Goal: Information Seeking & Learning: Learn about a topic

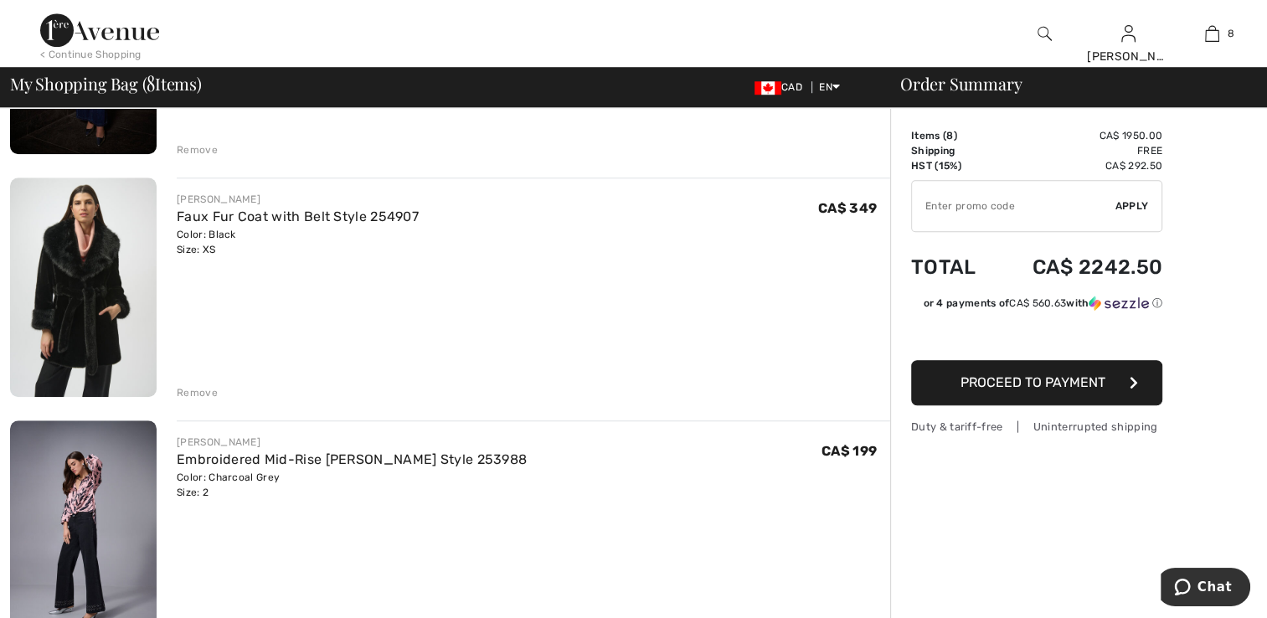
scroll to position [1256, 0]
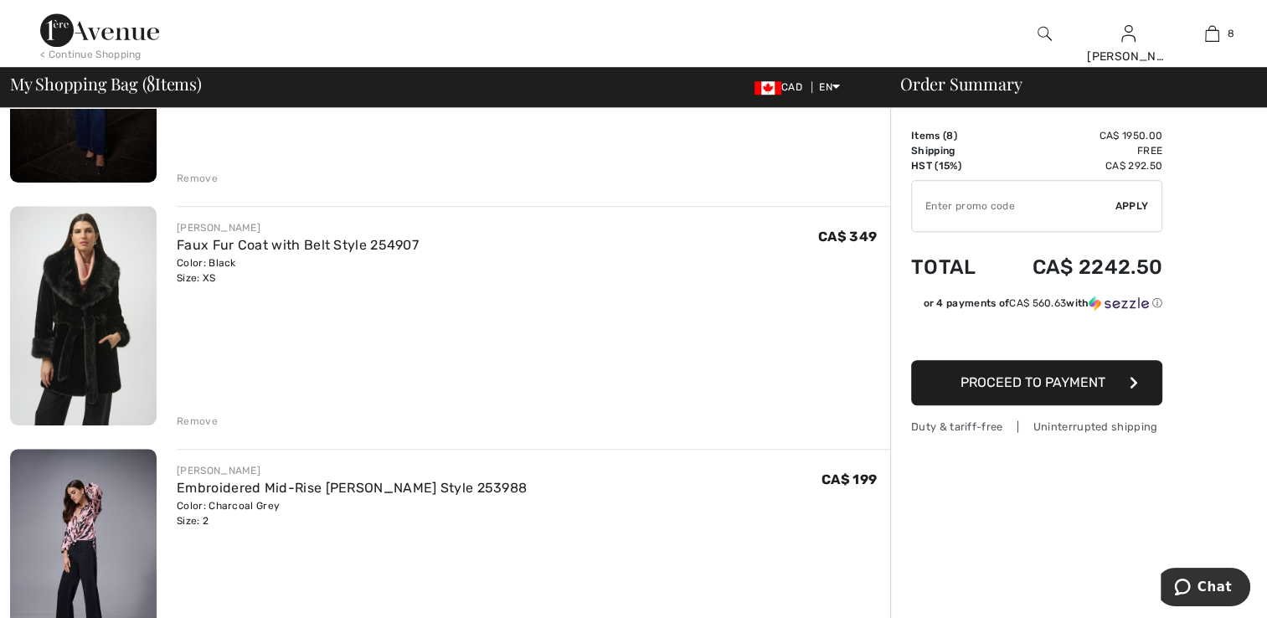
click at [126, 373] on img at bounding box center [83, 315] width 147 height 219
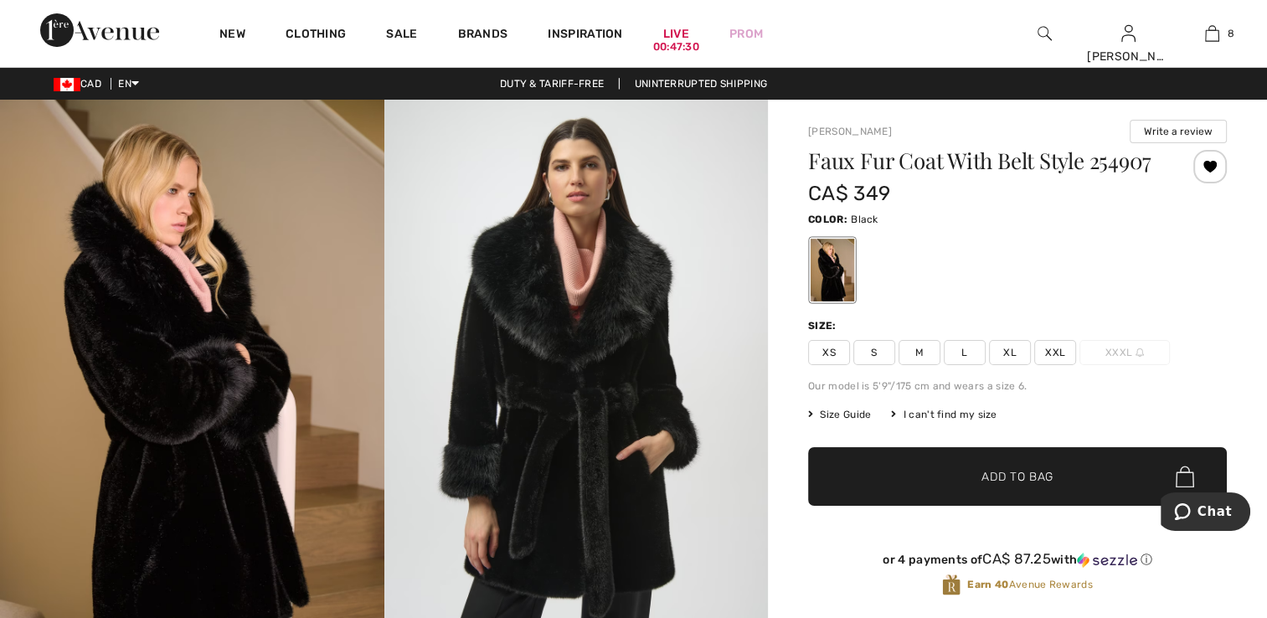
click at [825, 352] on span "XS" at bounding box center [829, 352] width 42 height 25
click at [1199, 162] on div at bounding box center [1209, 166] width 33 height 33
click at [1207, 160] on div "Removed from Wishlist" at bounding box center [1209, 166] width 33 height 33
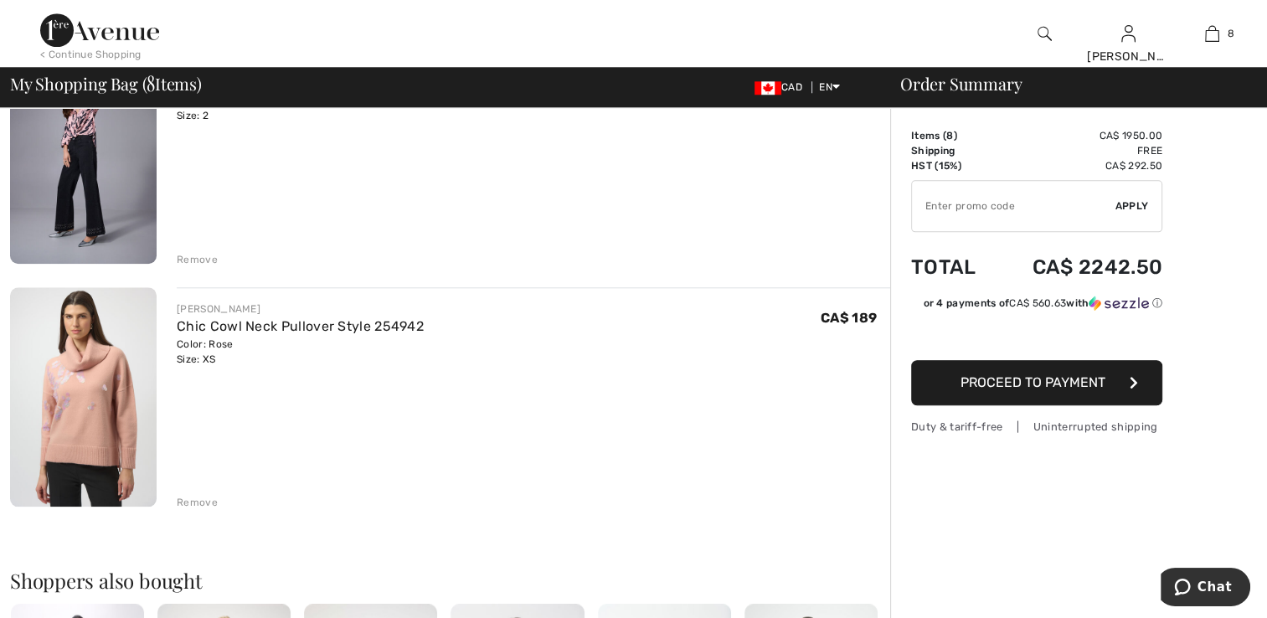
scroll to position [1674, 0]
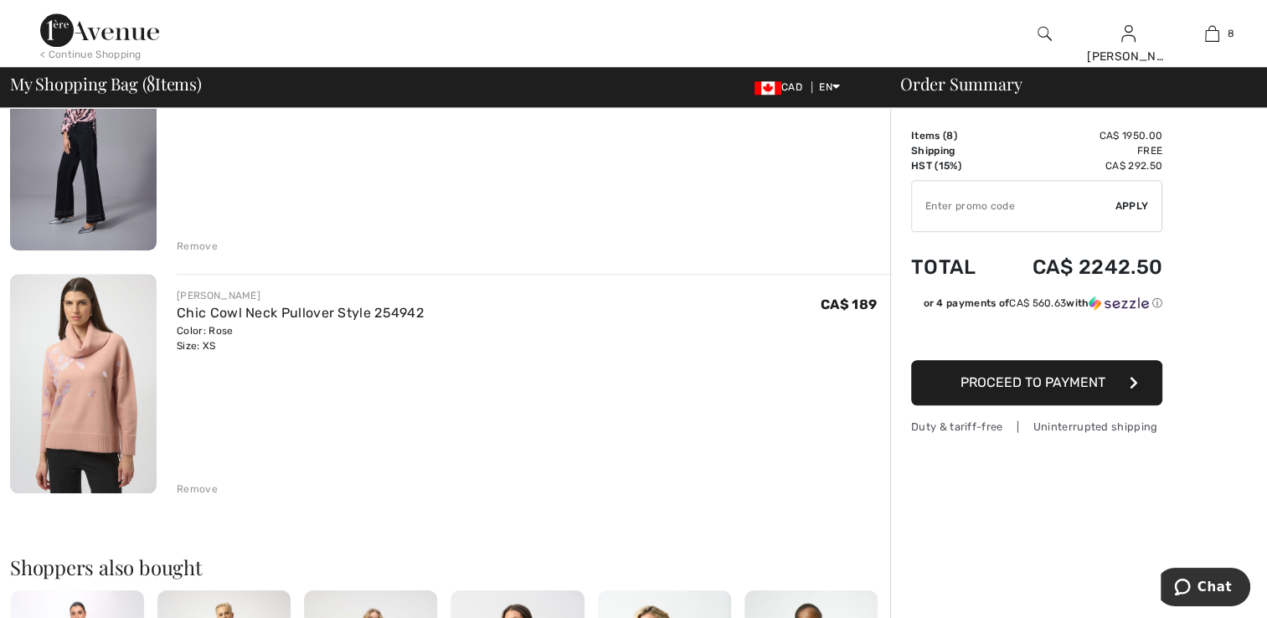
click at [109, 382] on img at bounding box center [83, 383] width 147 height 219
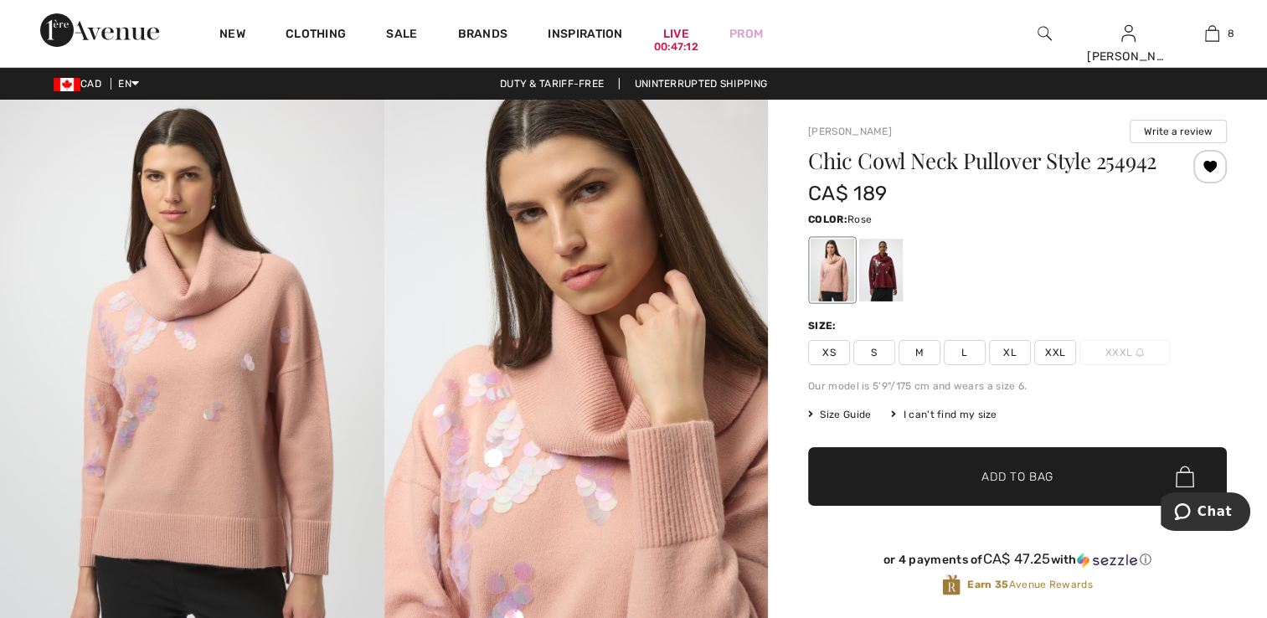
click at [827, 297] on div at bounding box center [832, 270] width 44 height 63
click at [837, 365] on span "XS" at bounding box center [829, 352] width 42 height 25
click at [1199, 165] on div at bounding box center [1209, 166] width 33 height 33
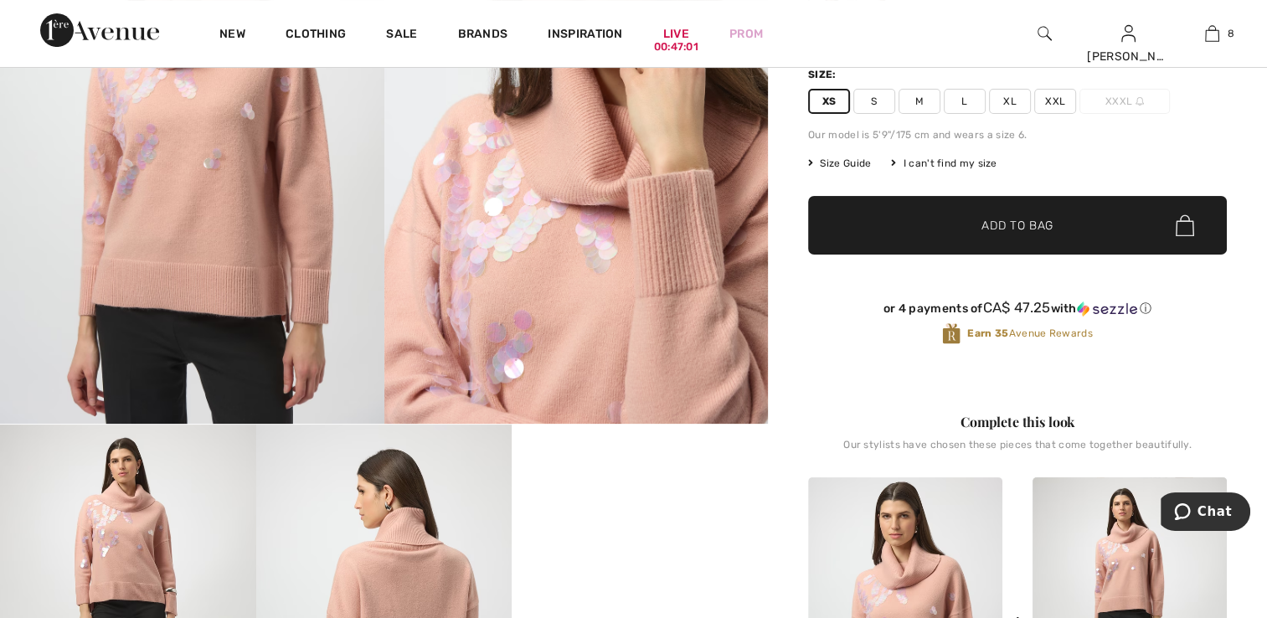
scroll to position [295, 0]
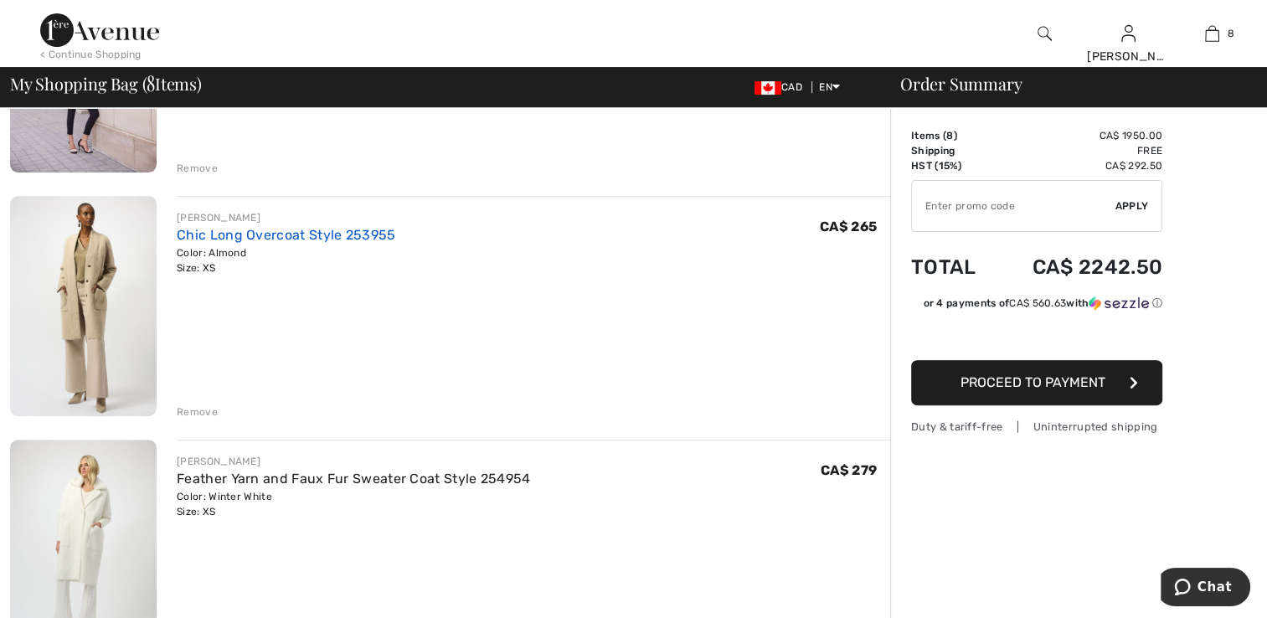
scroll to position [586, 0]
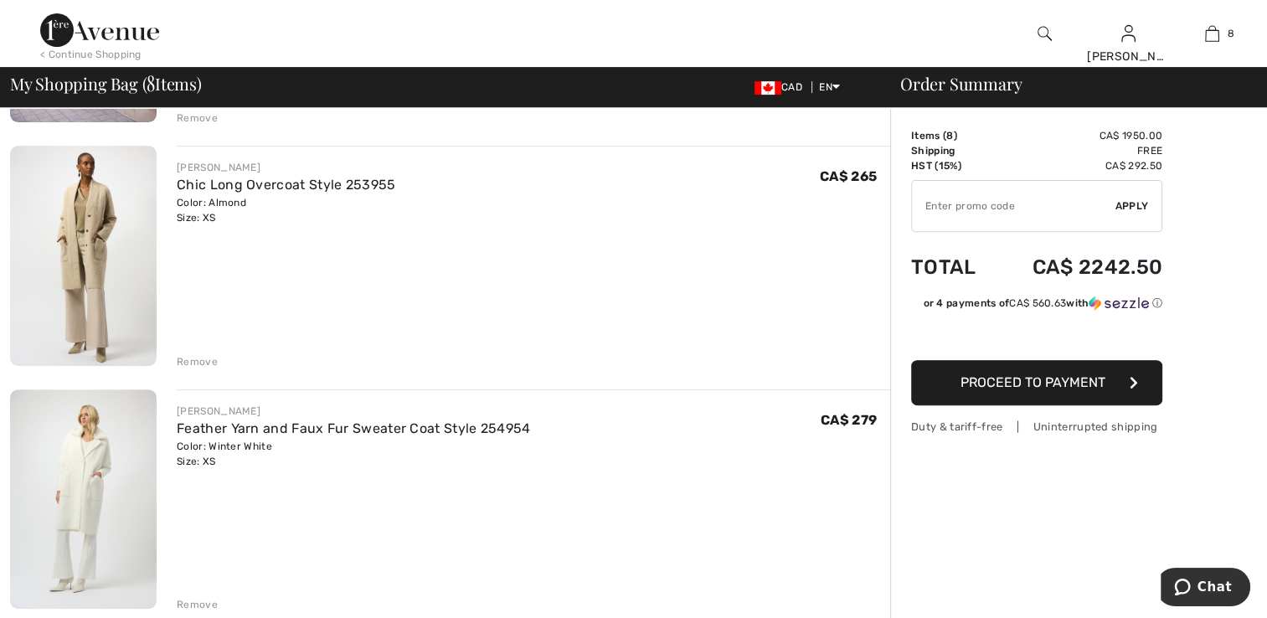
click at [138, 261] on img at bounding box center [83, 255] width 147 height 219
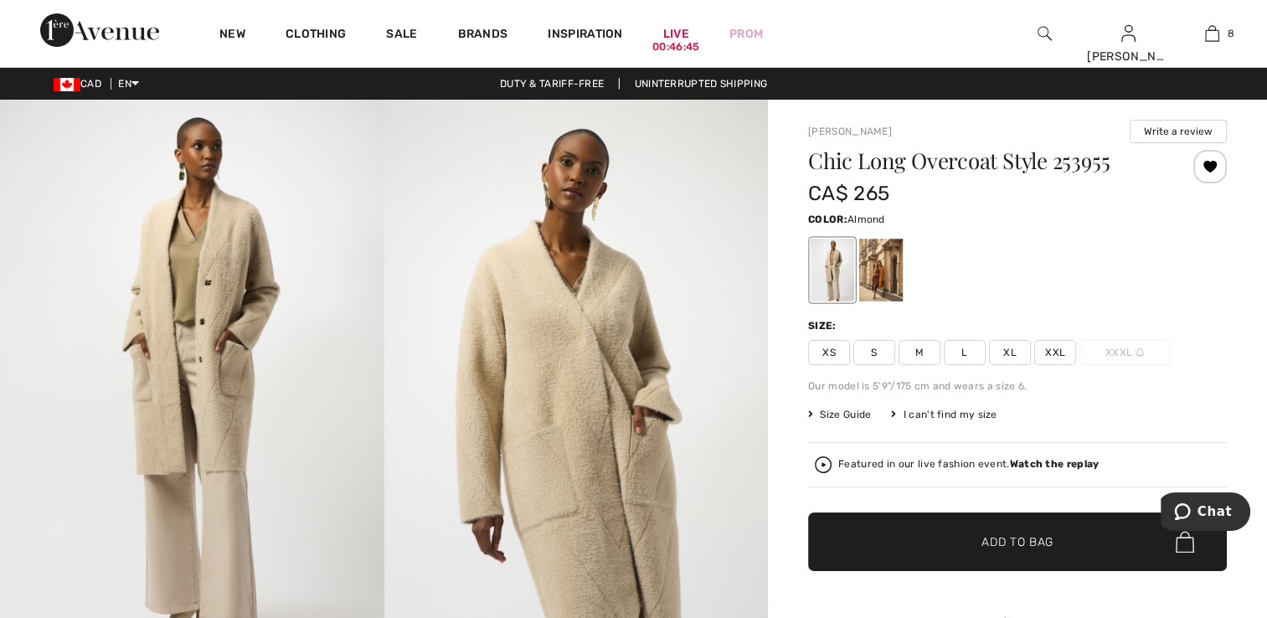
click at [826, 355] on span "XS" at bounding box center [829, 352] width 42 height 25
click at [1167, 131] on button "Write a review" at bounding box center [1177, 131] width 97 height 23
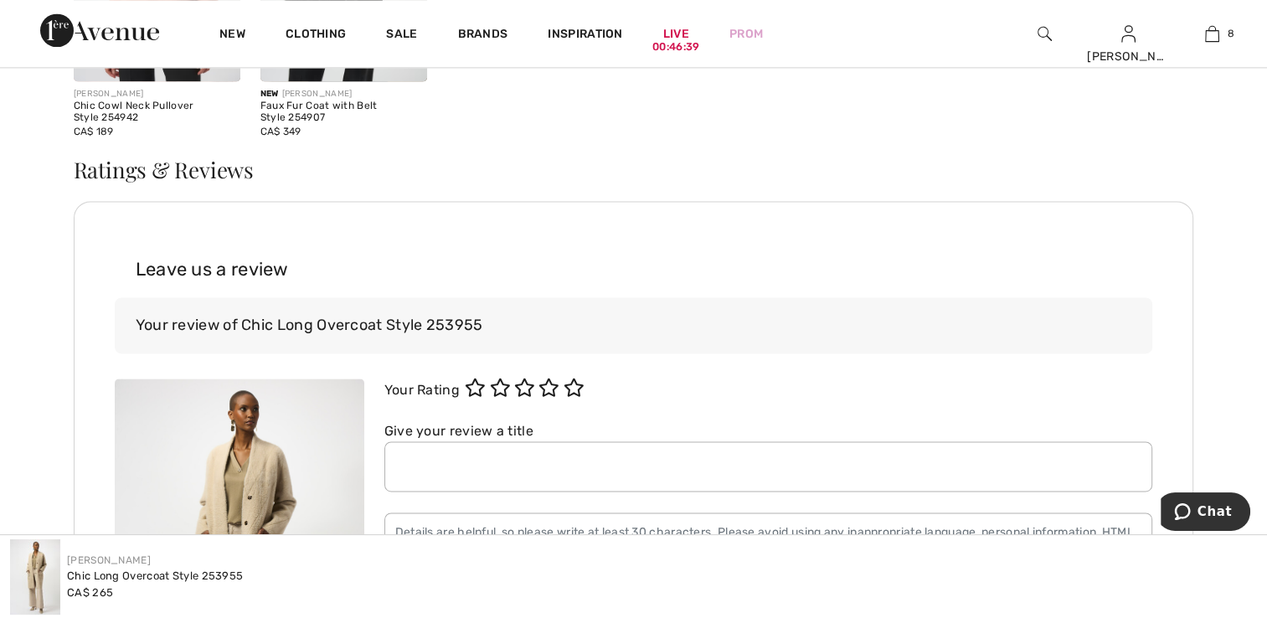
scroll to position [2609, 0]
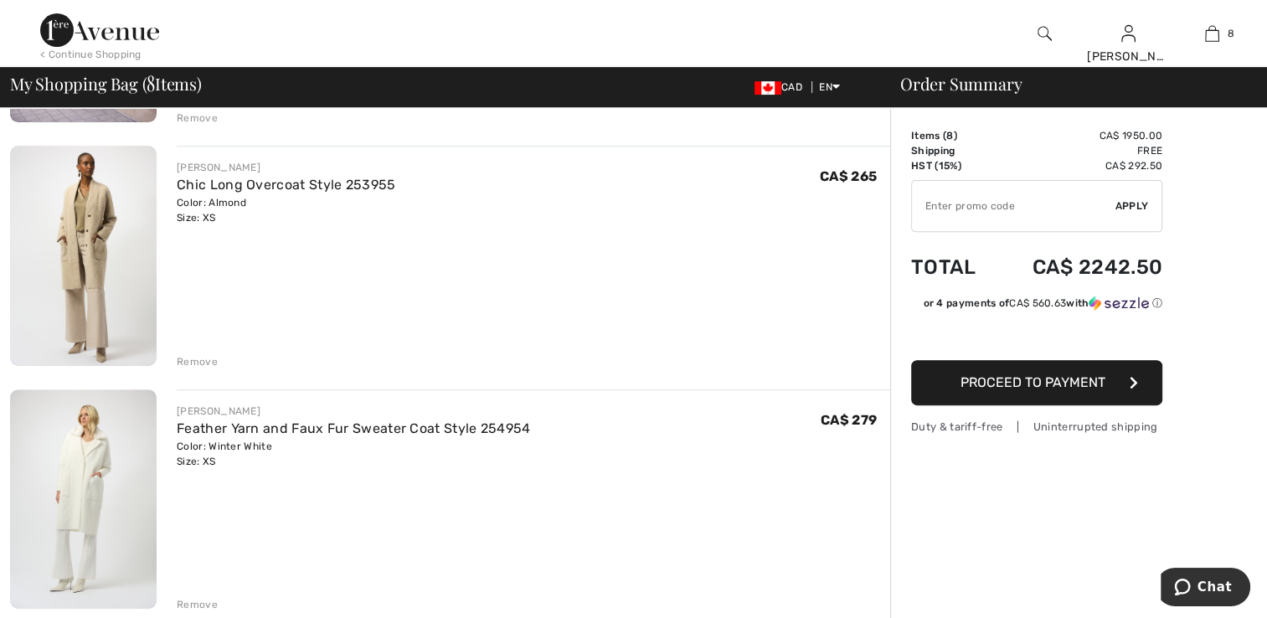
click at [87, 263] on img at bounding box center [83, 255] width 147 height 219
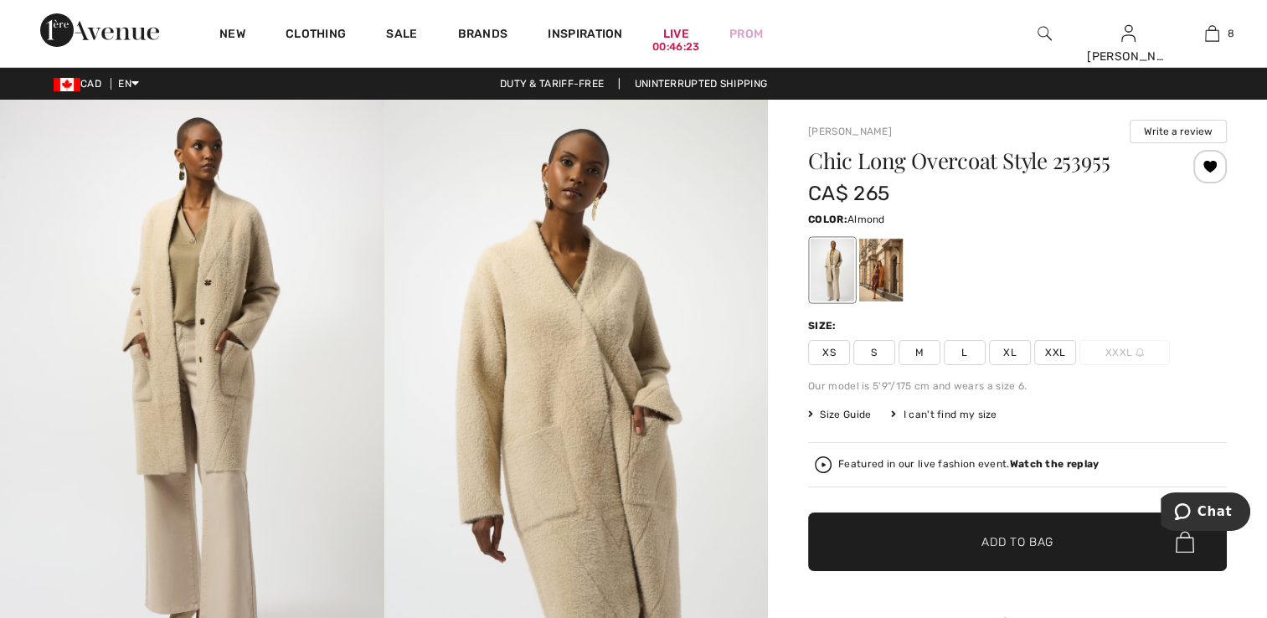
click at [1029, 465] on strong "Watch the replay" at bounding box center [1055, 464] width 90 height 12
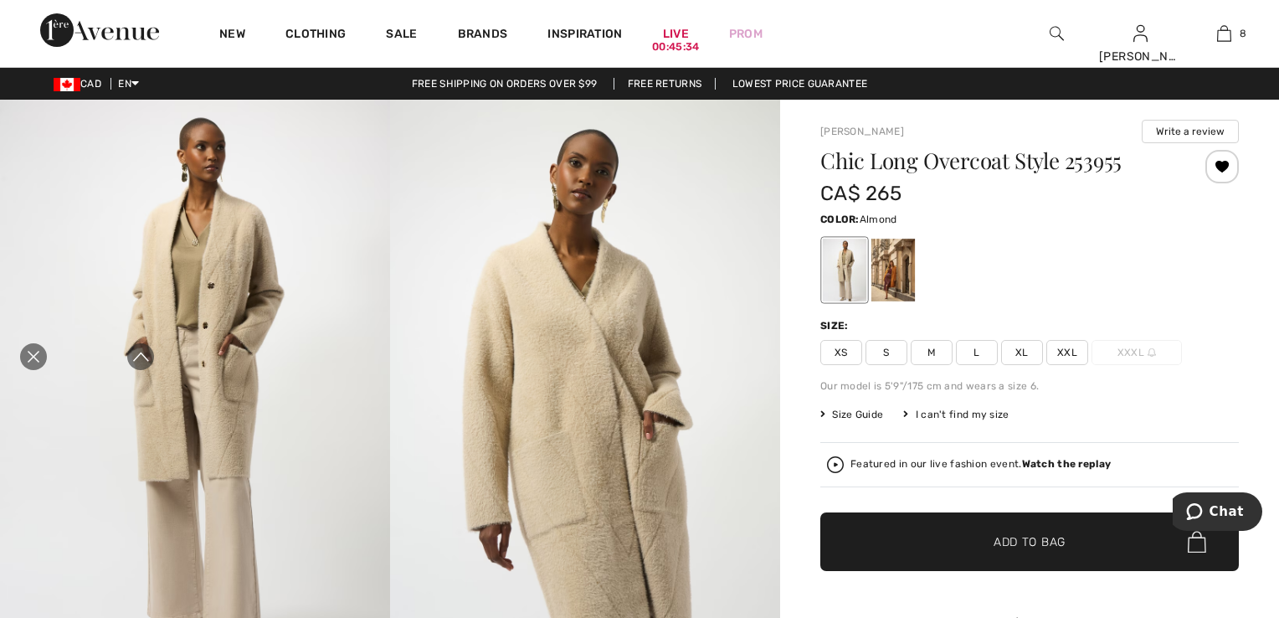
click at [1050, 25] on img at bounding box center [1057, 33] width 14 height 20
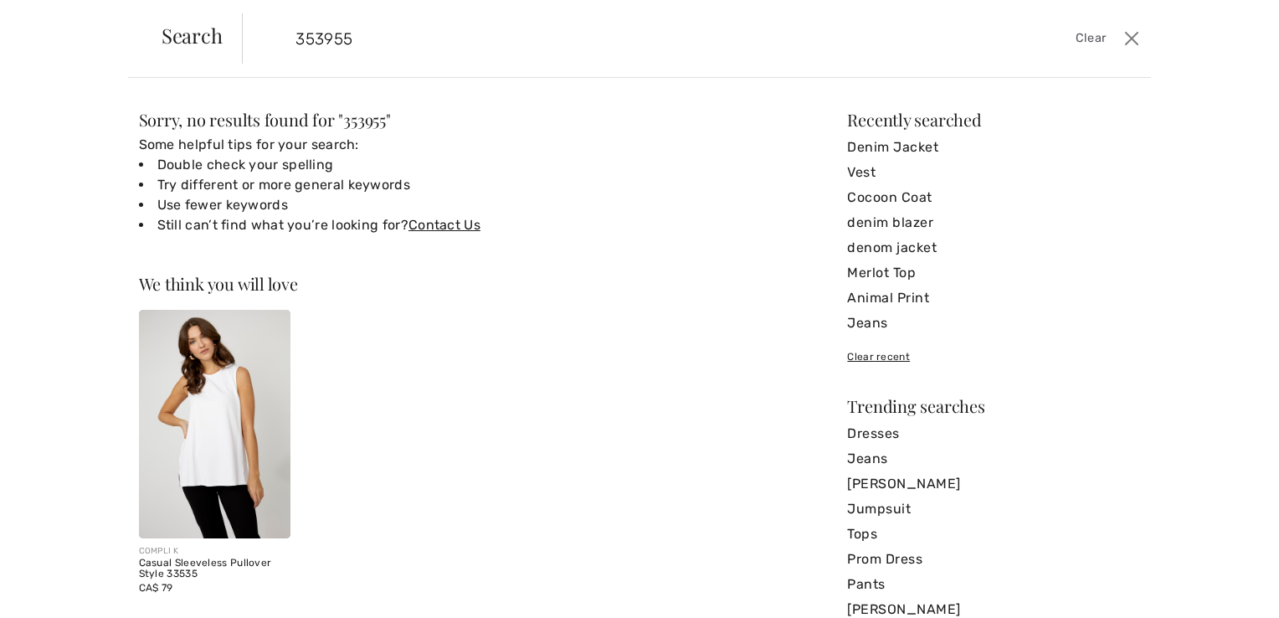
click at [303, 34] on input "353955" at bounding box center [596, 38] width 627 height 50
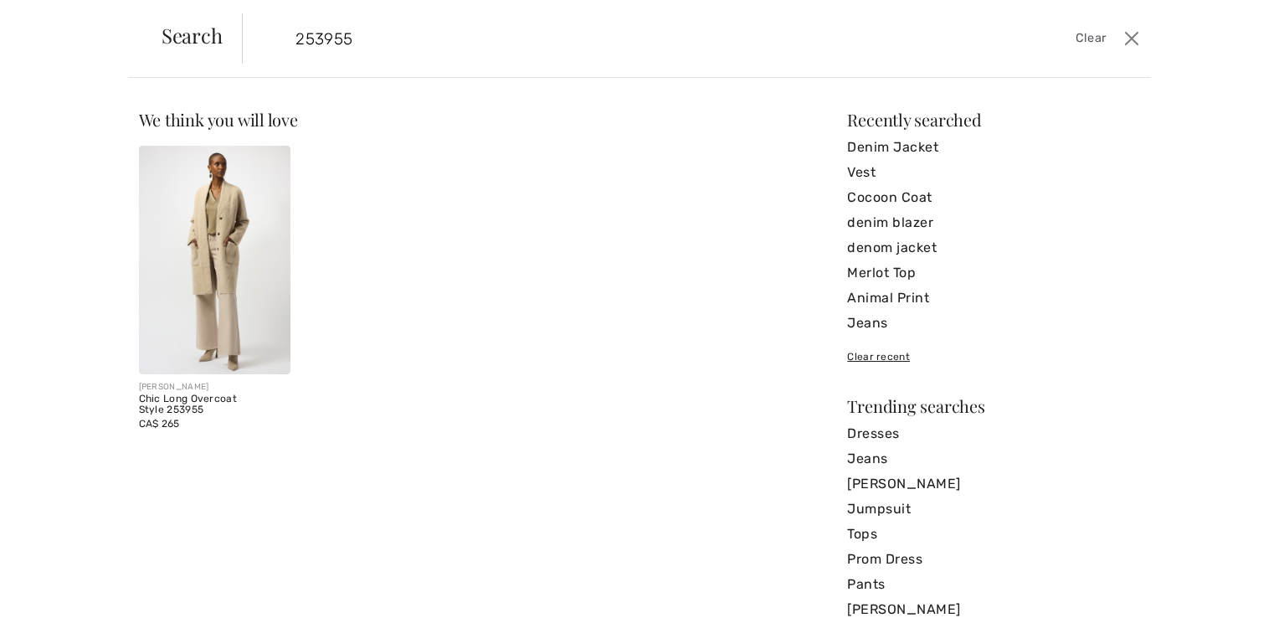
click at [366, 43] on input "253955" at bounding box center [596, 38] width 627 height 50
type input "253955"
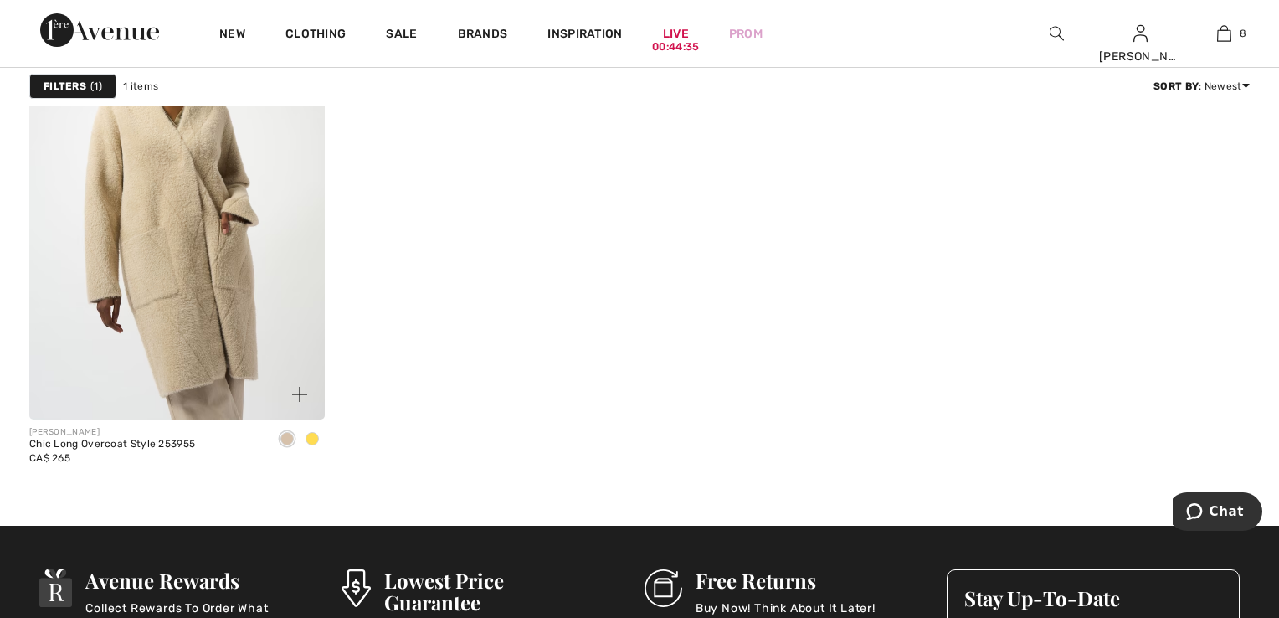
scroll to position [251, 0]
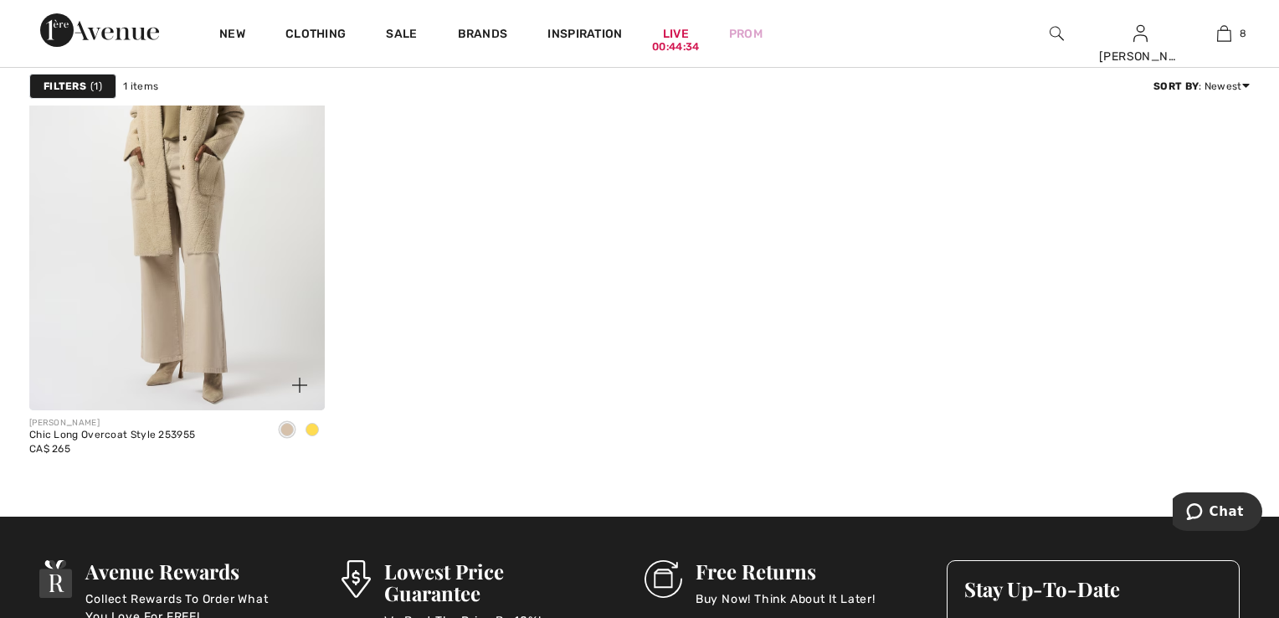
click at [309, 423] on span at bounding box center [312, 429] width 13 height 13
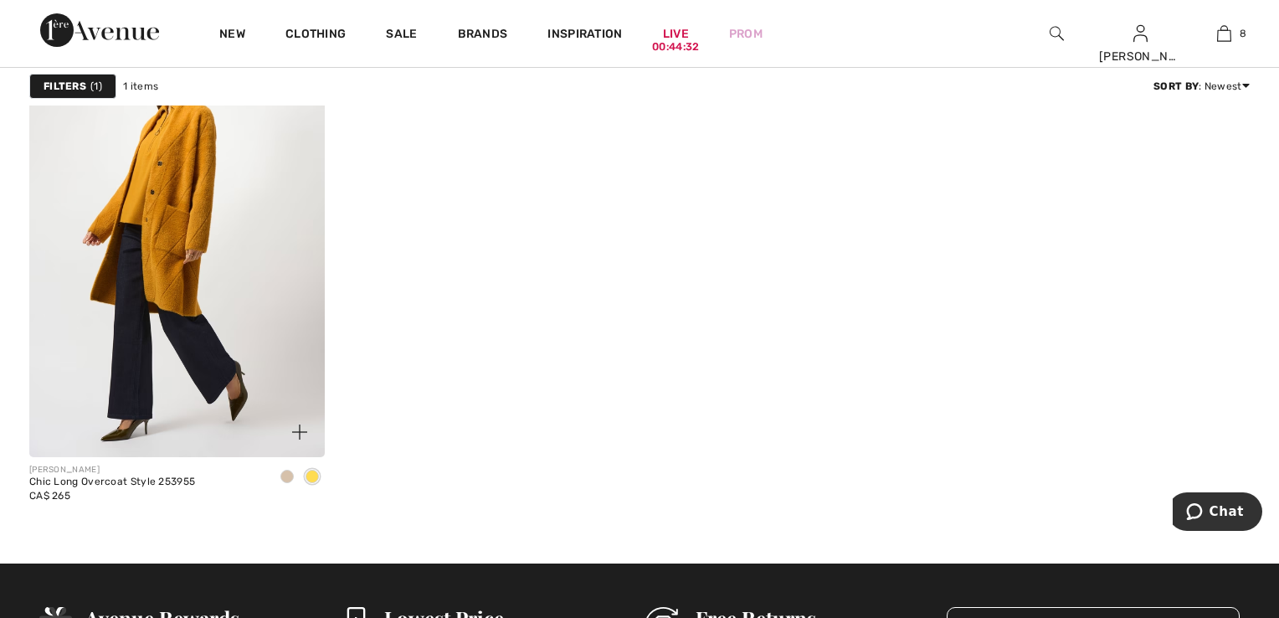
scroll to position [167, 0]
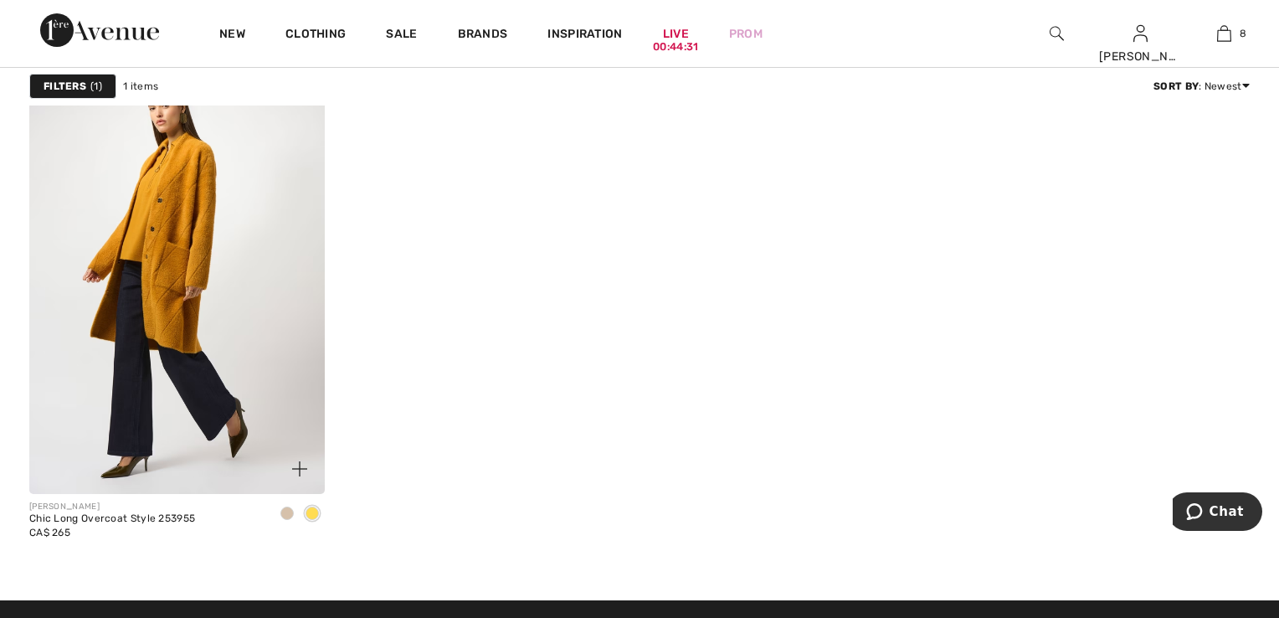
click at [237, 348] on img at bounding box center [177, 272] width 296 height 443
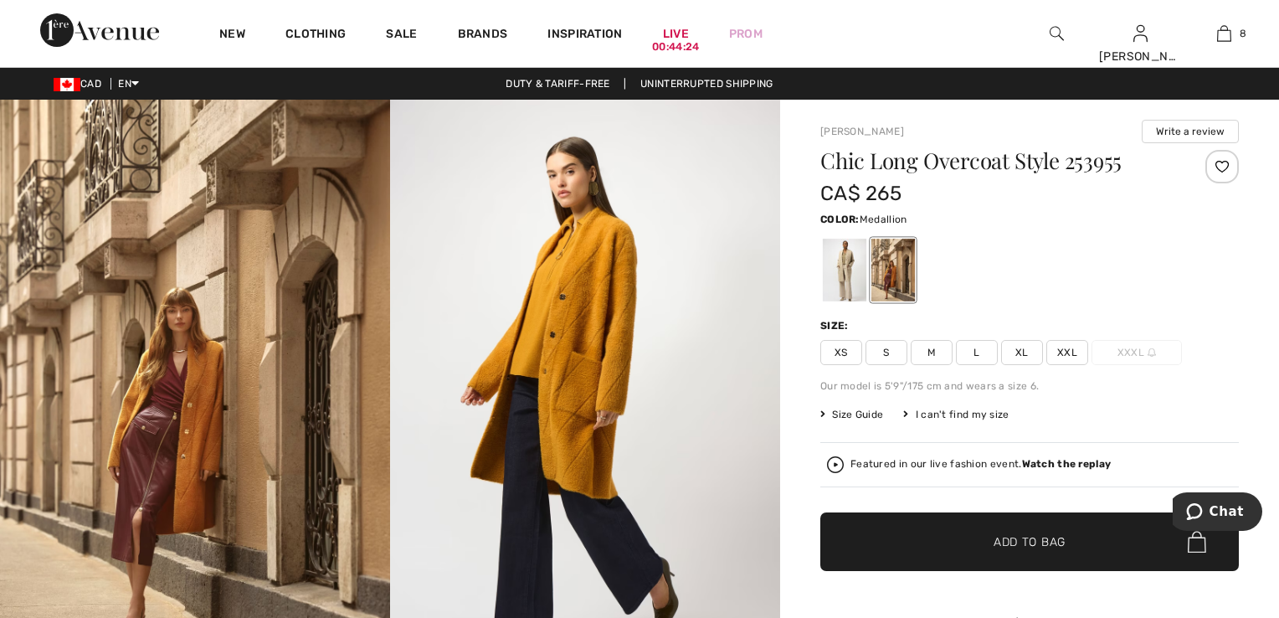
click at [827, 349] on span "XS" at bounding box center [841, 352] width 42 height 25
click at [1214, 166] on div at bounding box center [1221, 166] width 33 height 33
click at [837, 270] on div at bounding box center [845, 270] width 44 height 63
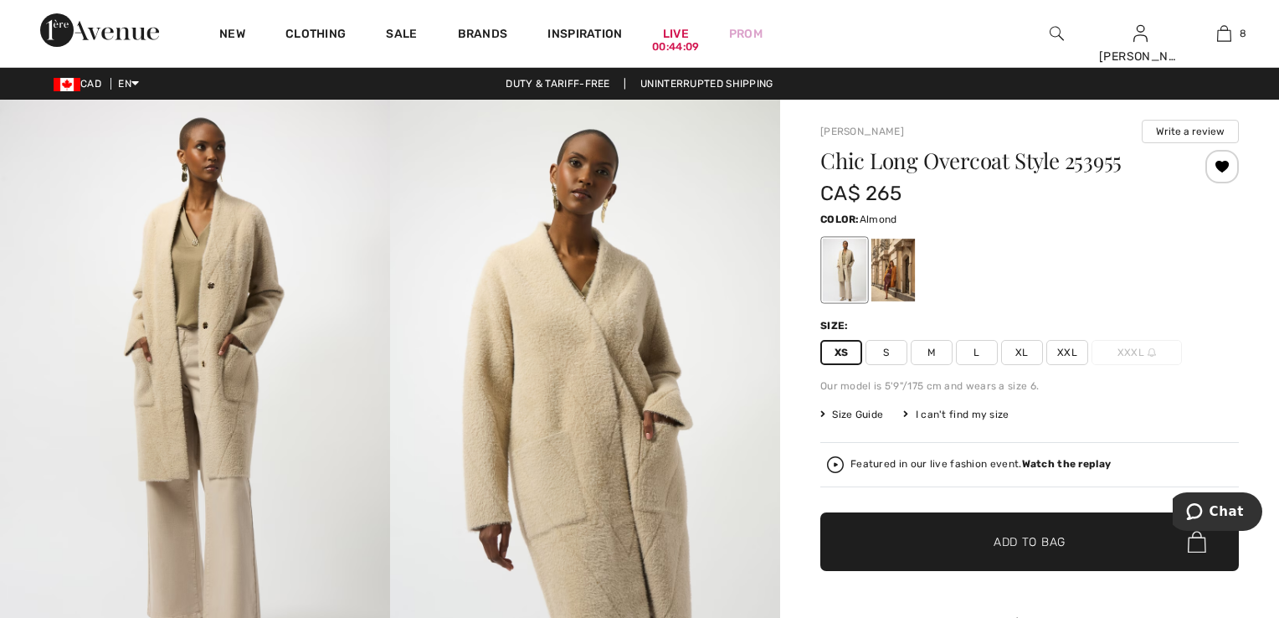
click at [1205, 172] on div at bounding box center [1221, 166] width 33 height 33
click at [1205, 169] on div at bounding box center [1221, 166] width 33 height 33
